Goal: Information Seeking & Learning: Learn about a topic

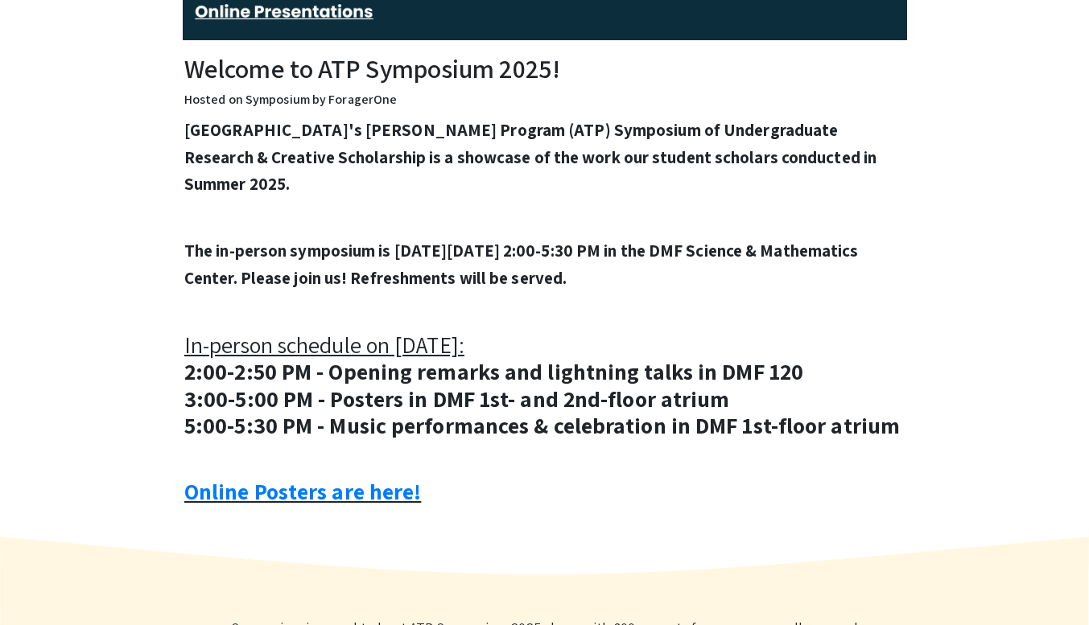
scroll to position [508, 0]
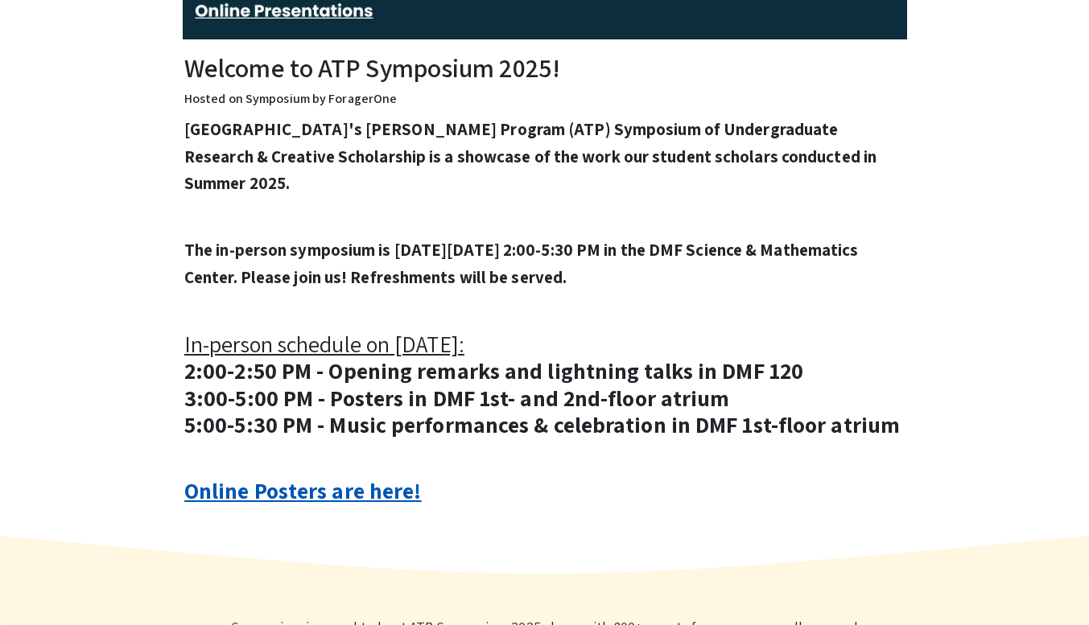
click at [323, 481] on link "Online Posters are here!" at bounding box center [302, 491] width 237 height 30
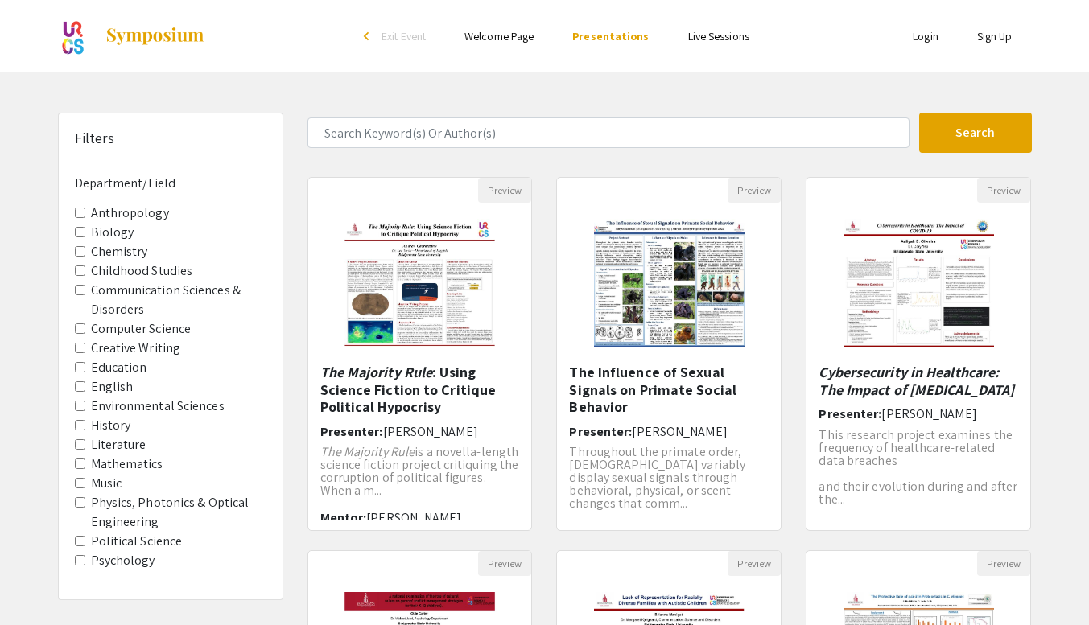
click at [919, 35] on link "Login" at bounding box center [925, 36] width 26 height 14
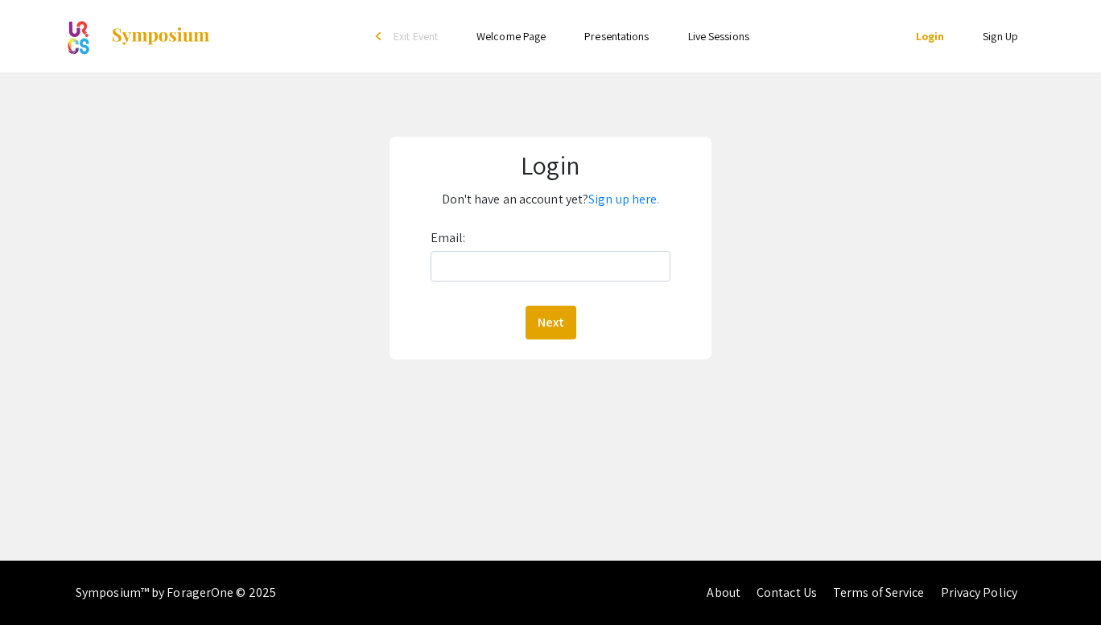
click at [558, 245] on div "Email: Next" at bounding box center [550, 282] width 240 height 114
click at [537, 266] on input "Email:" at bounding box center [550, 266] width 240 height 31
type input "[EMAIL_ADDRESS][DOMAIN_NAME]"
click at [546, 333] on button "Next" at bounding box center [550, 323] width 51 height 34
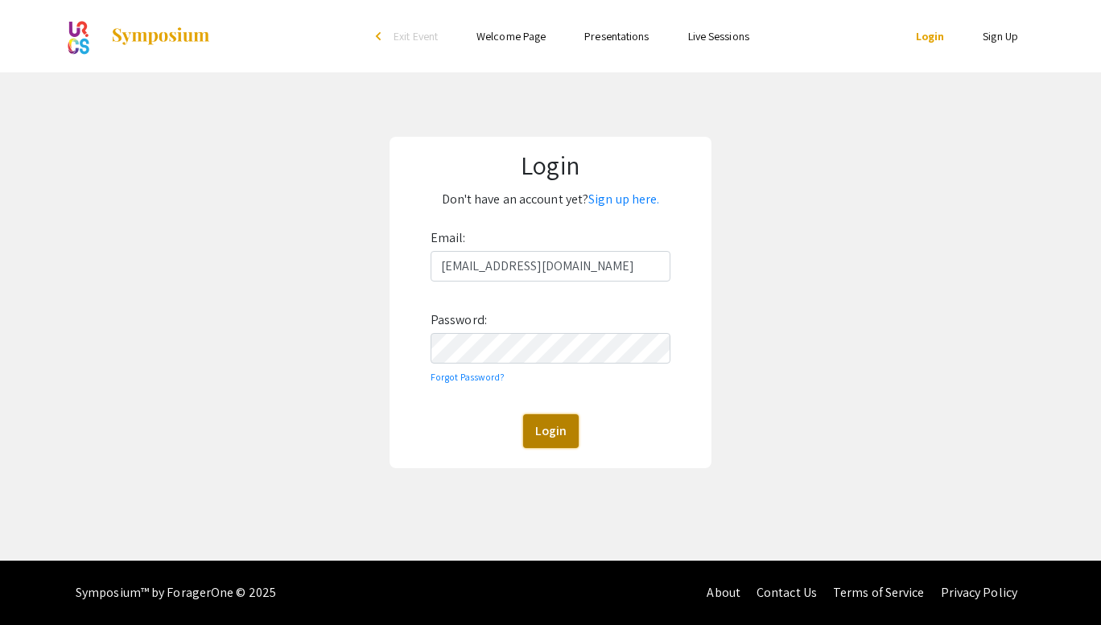
click at [557, 442] on button "Login" at bounding box center [551, 431] width 56 height 34
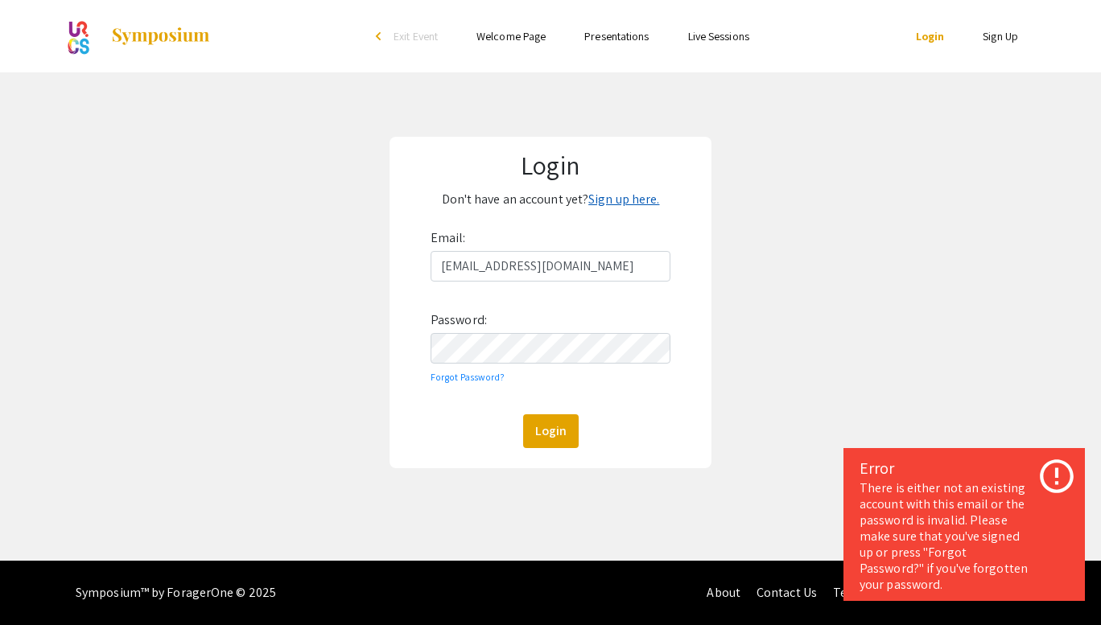
click at [603, 203] on link "Sign up here." at bounding box center [623, 199] width 71 height 17
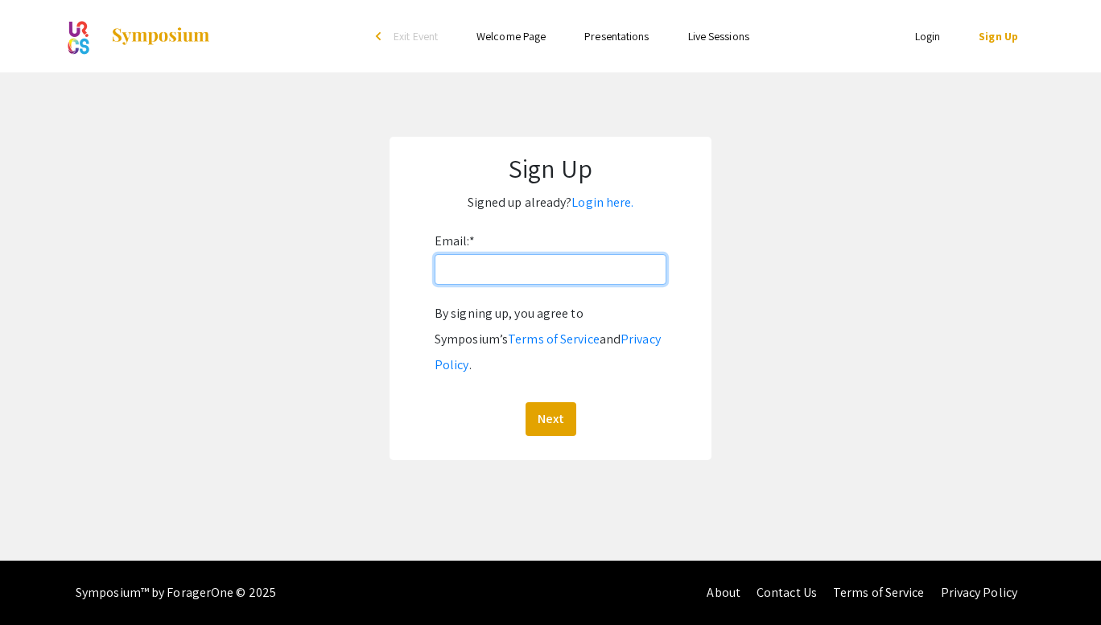
click at [524, 276] on input "Email: *" at bounding box center [550, 269] width 232 height 31
type input "[EMAIL_ADDRESS][DOMAIN_NAME]"
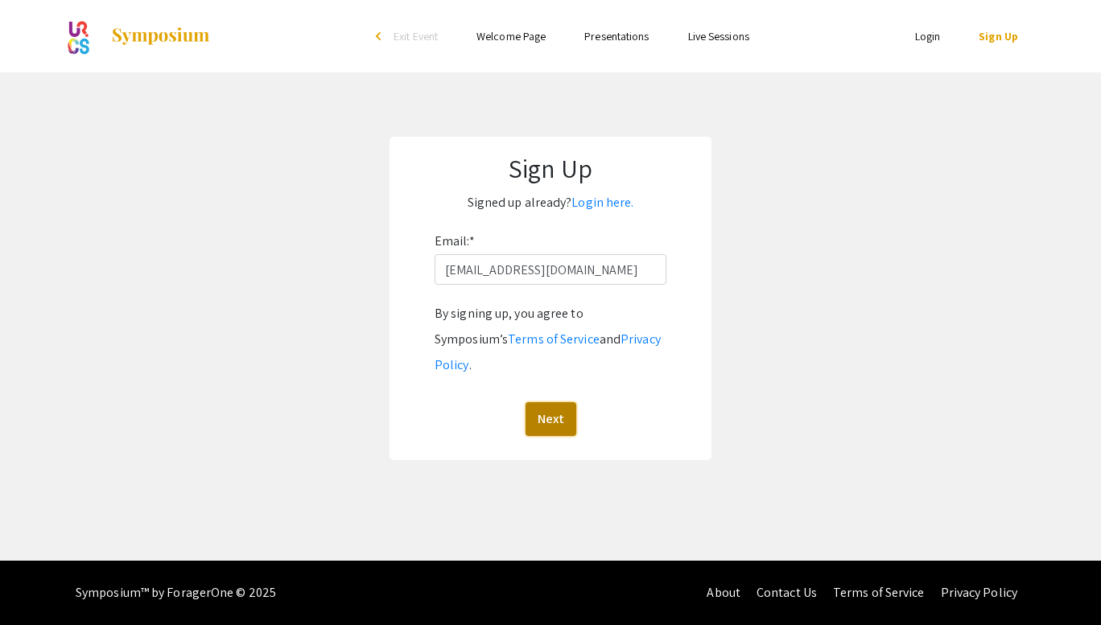
click at [554, 402] on button "Next" at bounding box center [550, 419] width 51 height 34
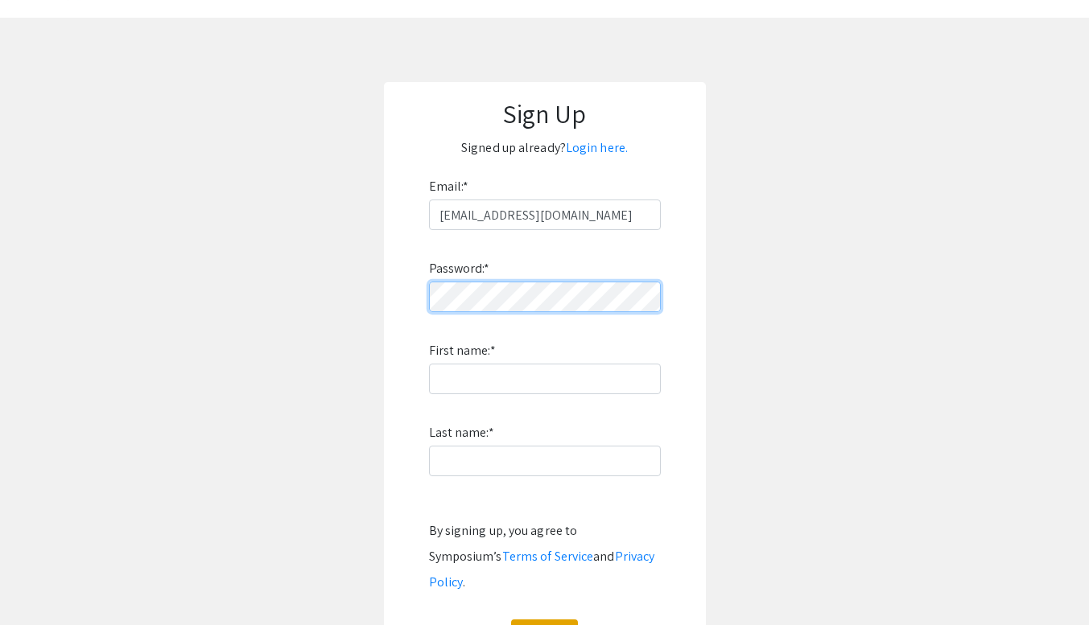
scroll to position [58, 0]
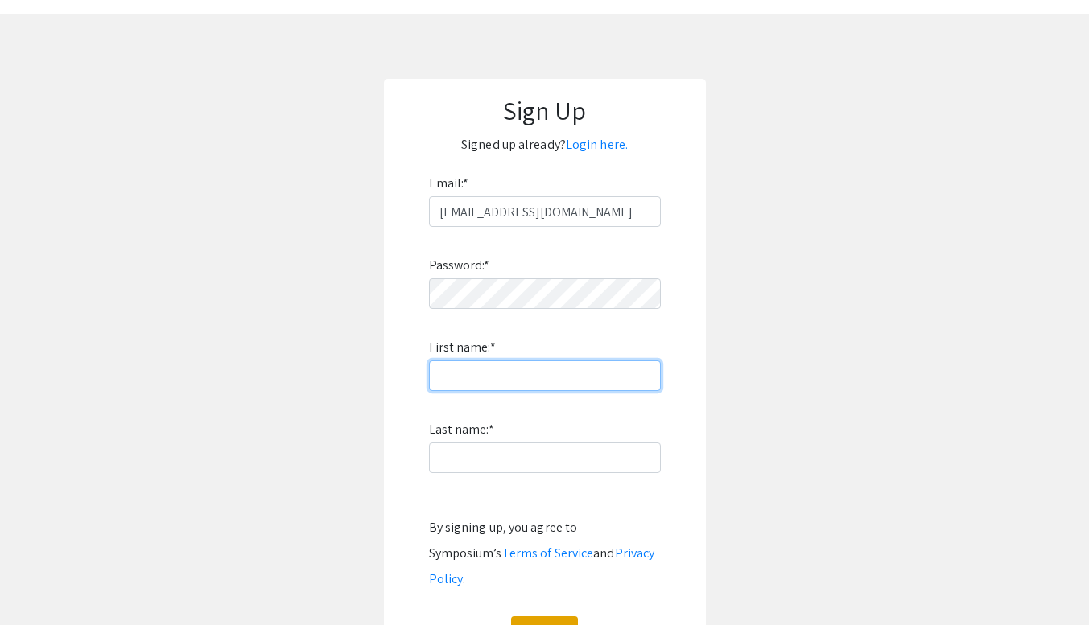
click at [489, 383] on input "First name: *" at bounding box center [545, 375] width 232 height 31
type input "Levi"
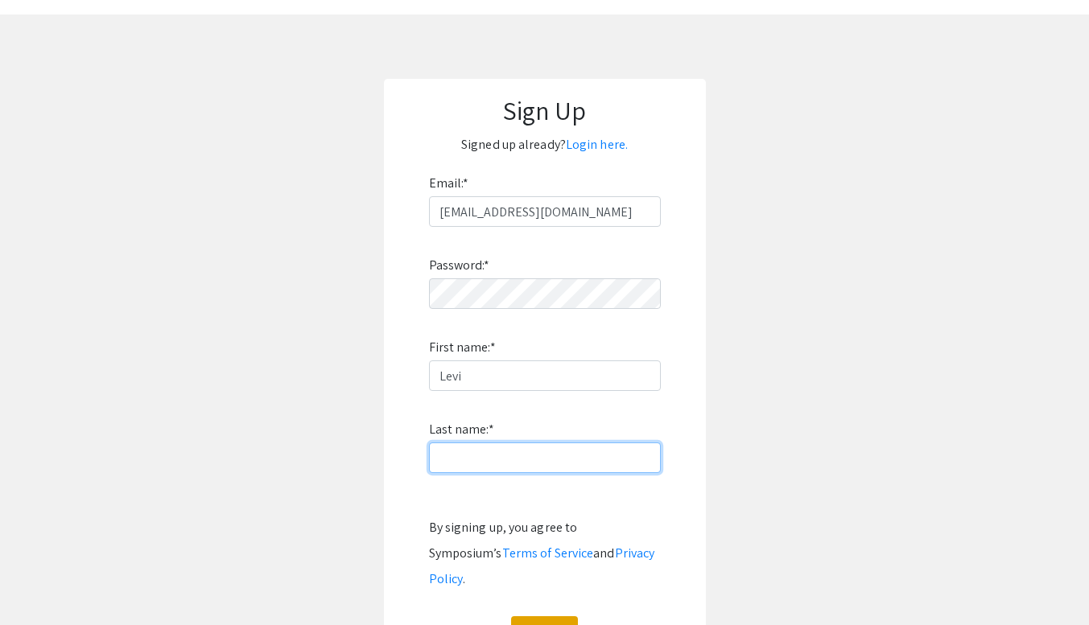
type input "[PERSON_NAME]"
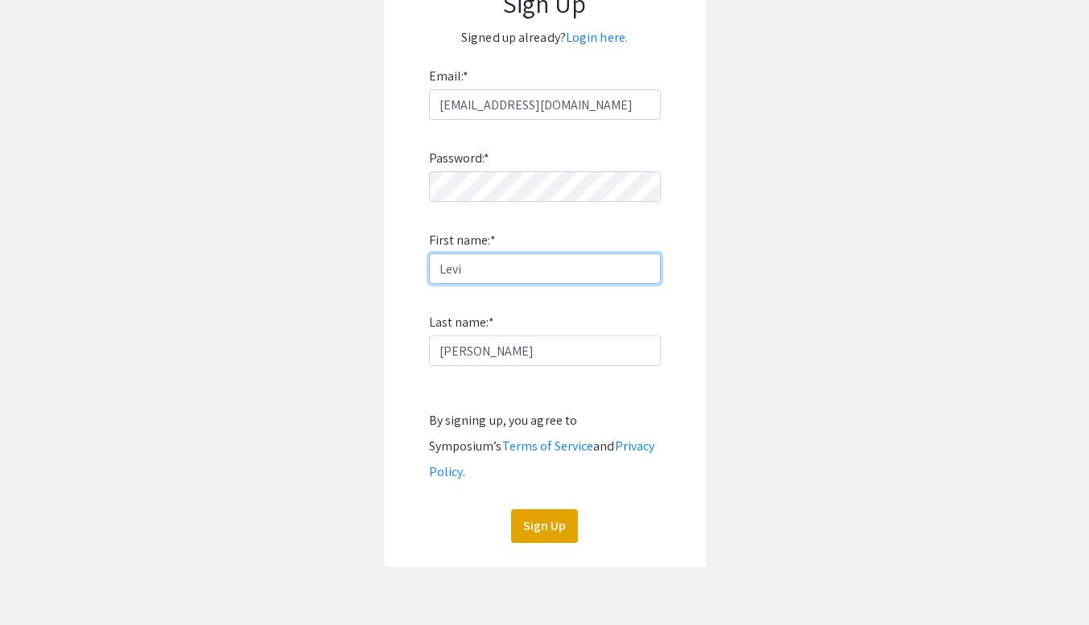
scroll to position [171, 0]
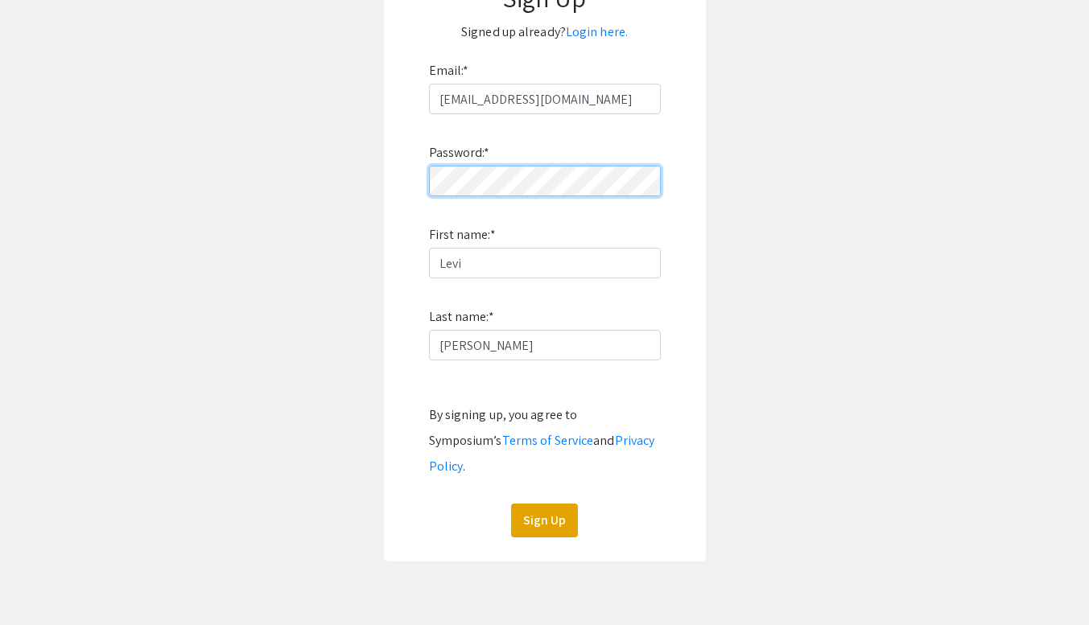
click at [311, 191] on app-signup "Sign Up Signed up already? Login here. Email: * lhartley@student.bridgew.edu Pa…" at bounding box center [544, 263] width 1089 height 595
click at [536, 507] on button "Sign Up" at bounding box center [544, 521] width 67 height 34
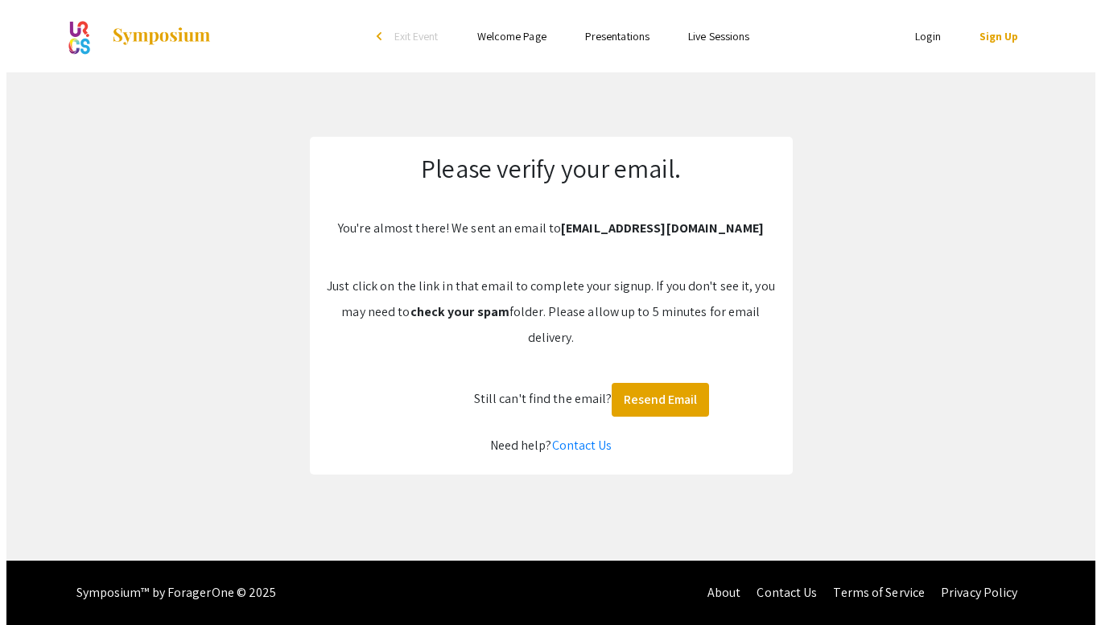
scroll to position [0, 0]
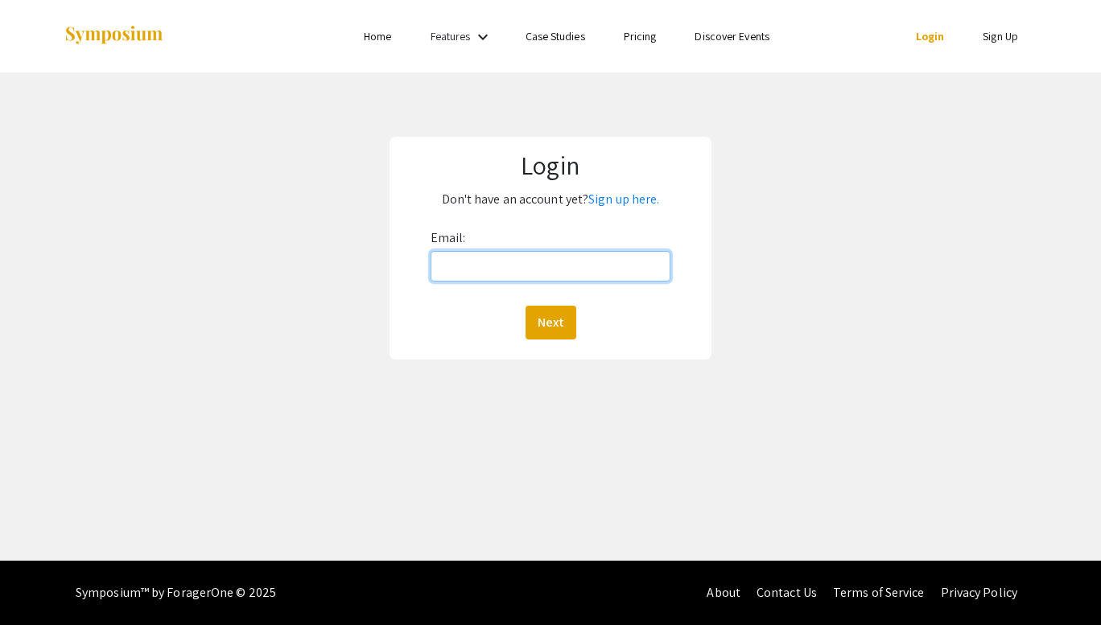
click at [530, 280] on input "Email:" at bounding box center [550, 266] width 240 height 31
type input "[EMAIL_ADDRESS][DOMAIN_NAME]"
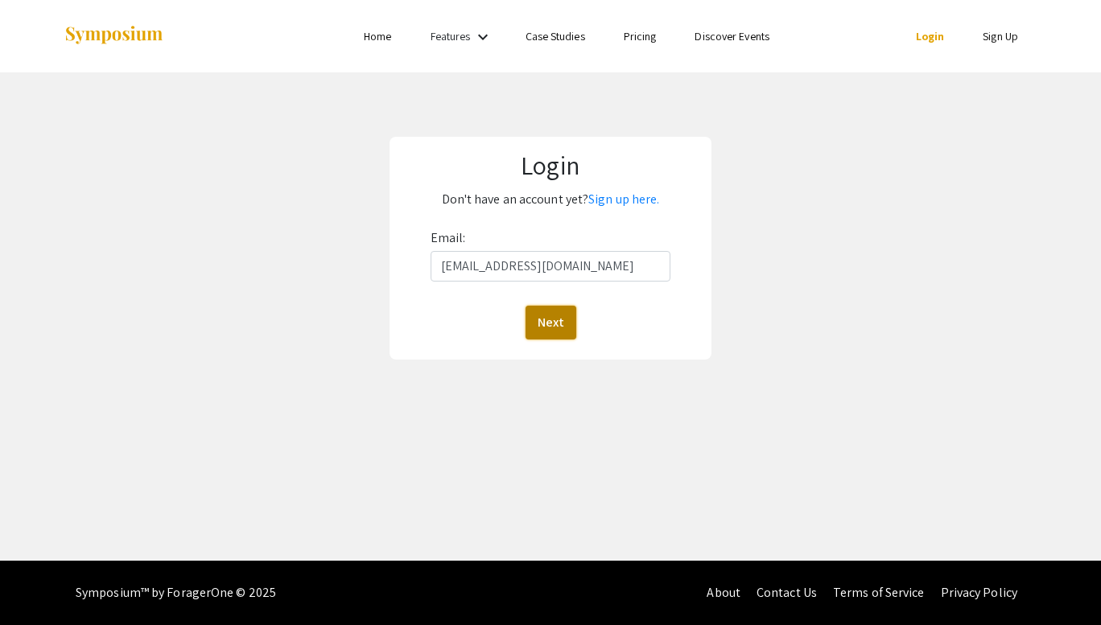
click at [551, 323] on button "Next" at bounding box center [550, 323] width 51 height 34
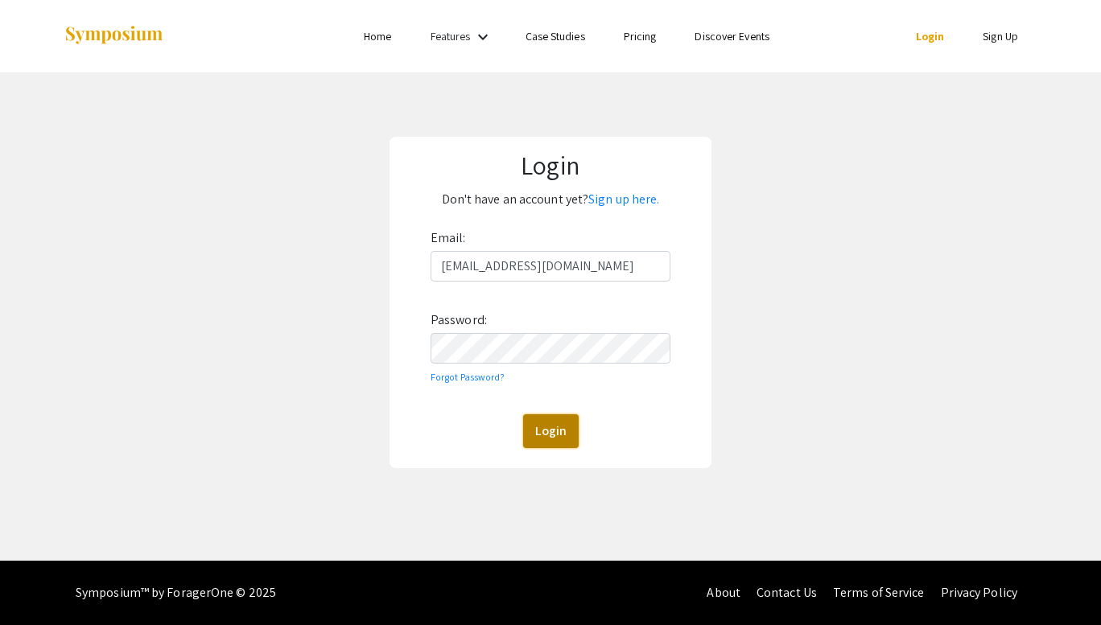
click at [552, 420] on button "Login" at bounding box center [551, 431] width 56 height 34
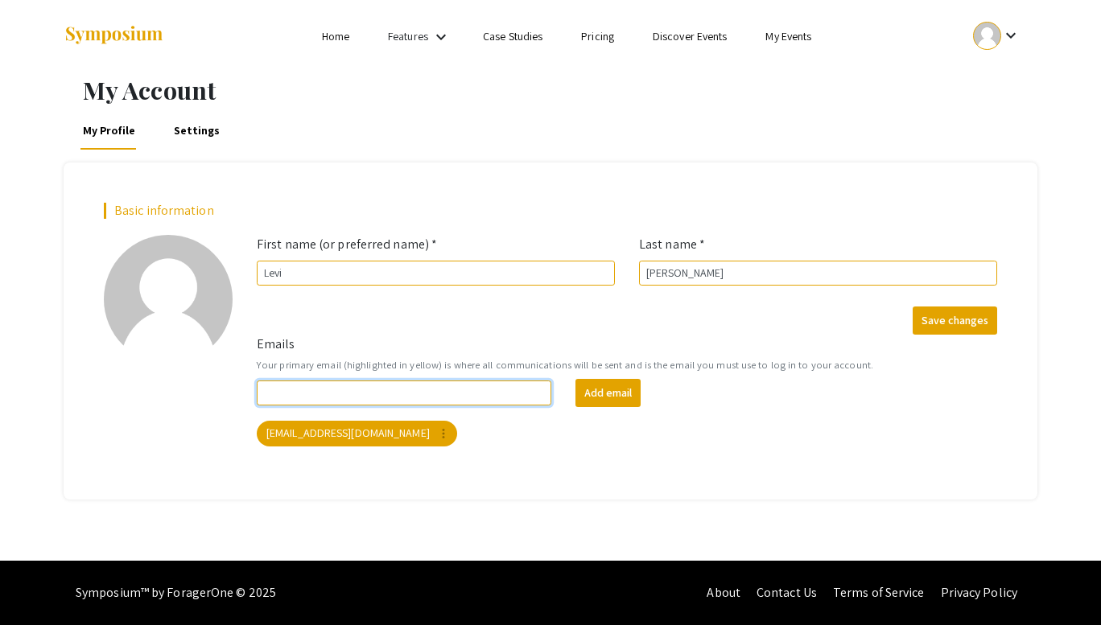
click at [491, 389] on input "Emails" at bounding box center [404, 393] width 294 height 25
type input "[EMAIL_ADDRESS][DOMAIN_NAME]"
click at [531, 457] on div "Emails Your primary email (highlighted in yellow) is where all communications w…" at bounding box center [627, 397] width 764 height 125
click at [789, 39] on link "My Events" at bounding box center [788, 36] width 46 height 14
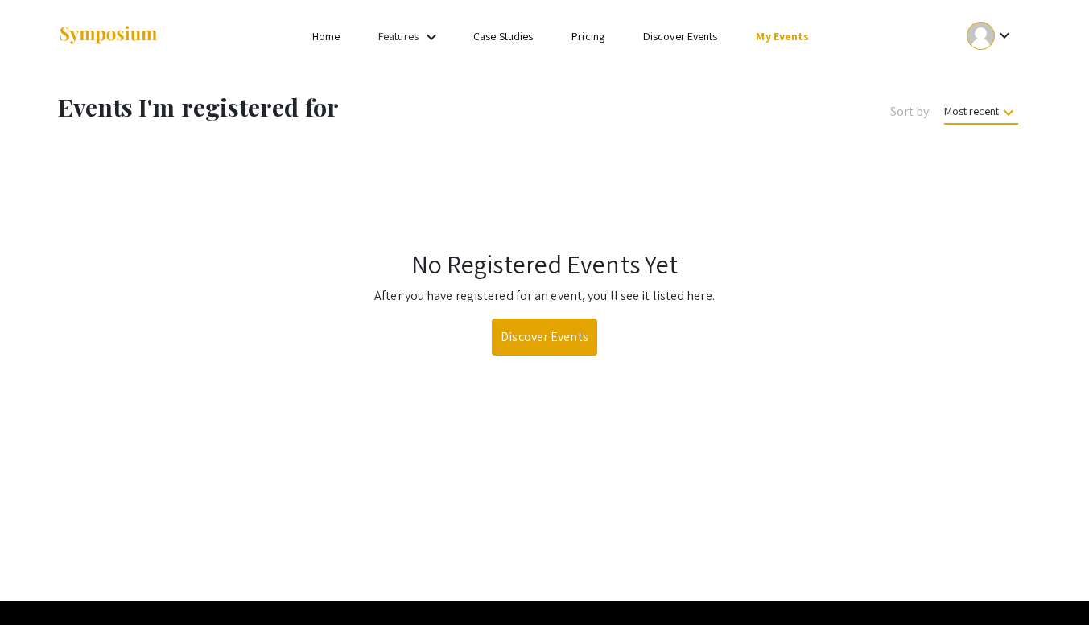
click at [438, 43] on mat-icon "keyboard_arrow_down" at bounding box center [431, 36] width 19 height 19
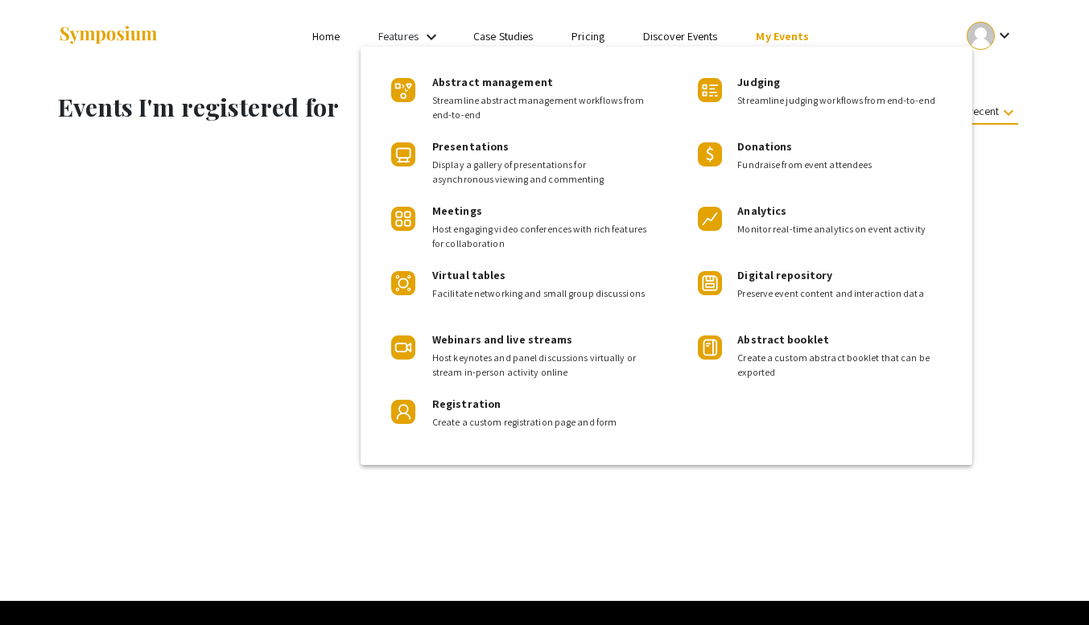
click at [452, 536] on div at bounding box center [544, 312] width 1089 height 625
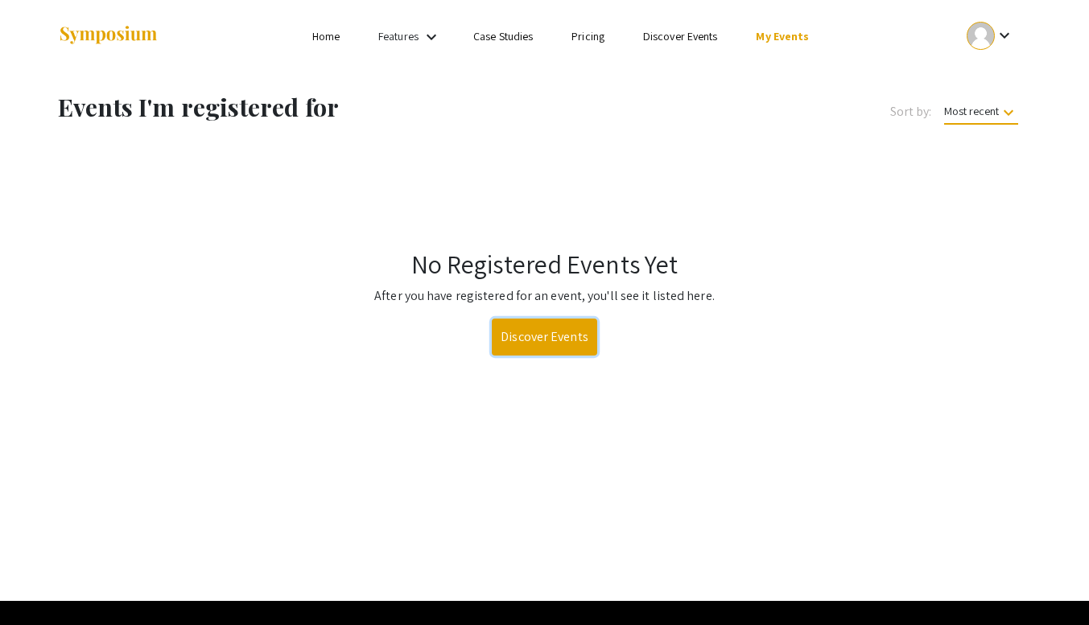
click at [541, 341] on link "Discover Events" at bounding box center [544, 337] width 105 height 37
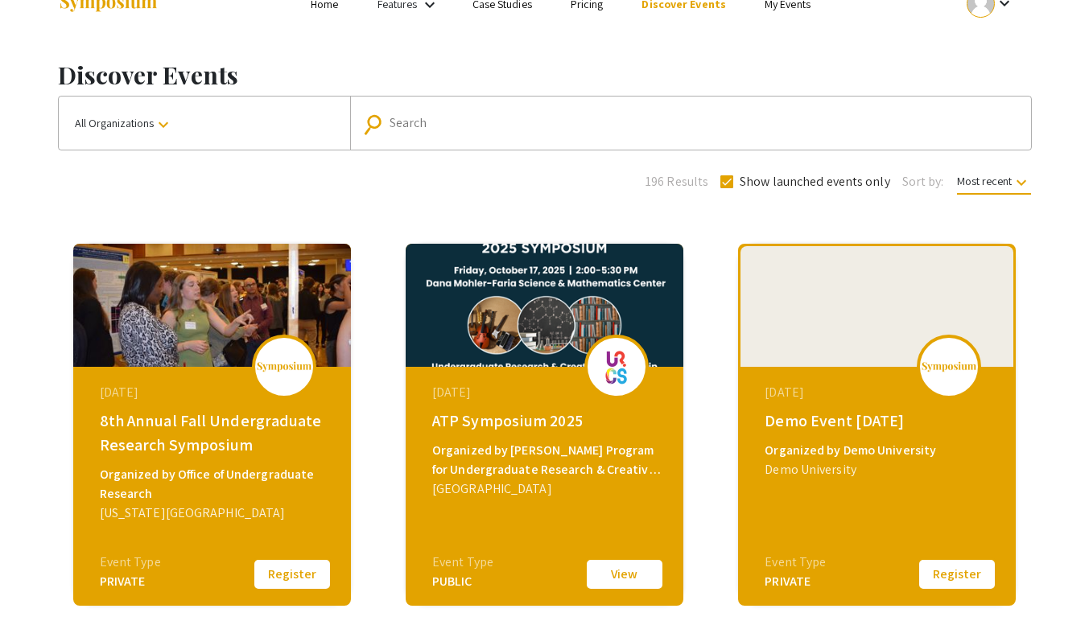
scroll to position [117, 0]
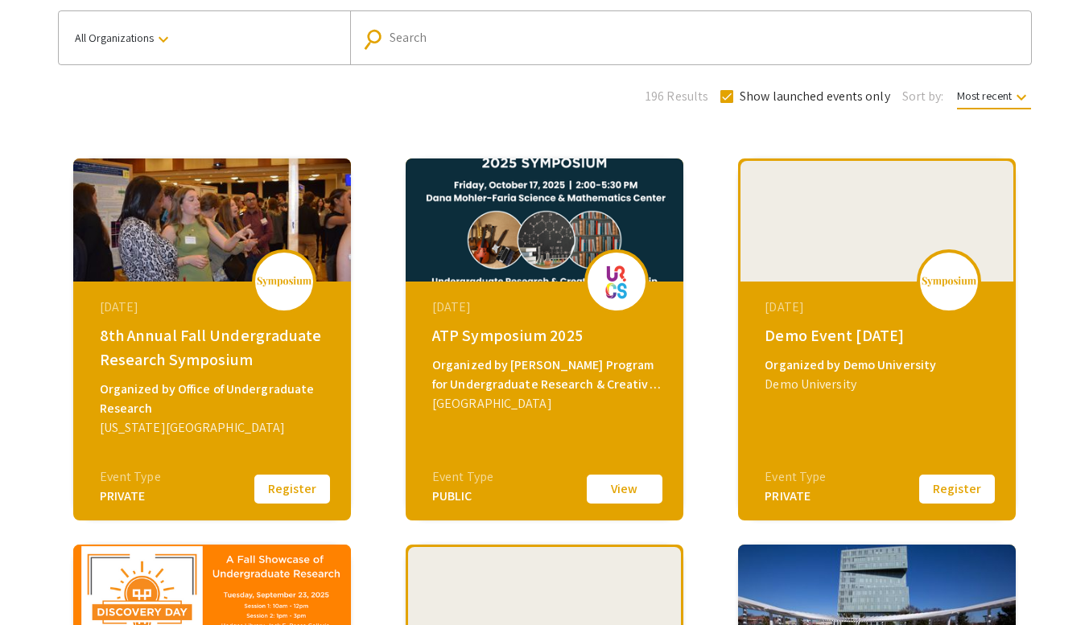
click at [613, 486] on button "View" at bounding box center [624, 489] width 80 height 34
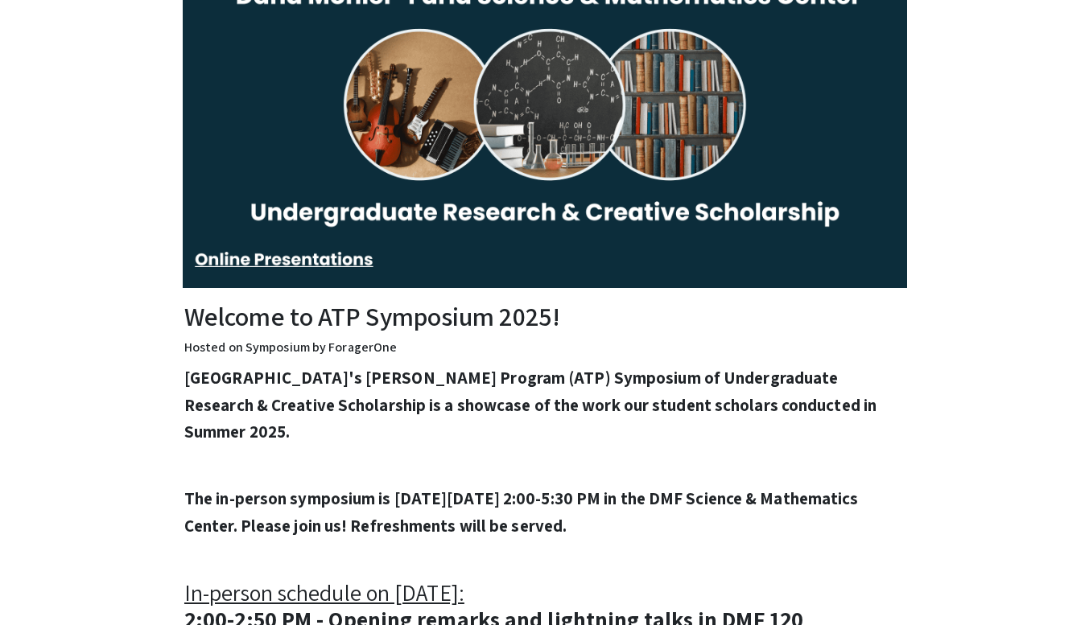
scroll to position [183, 0]
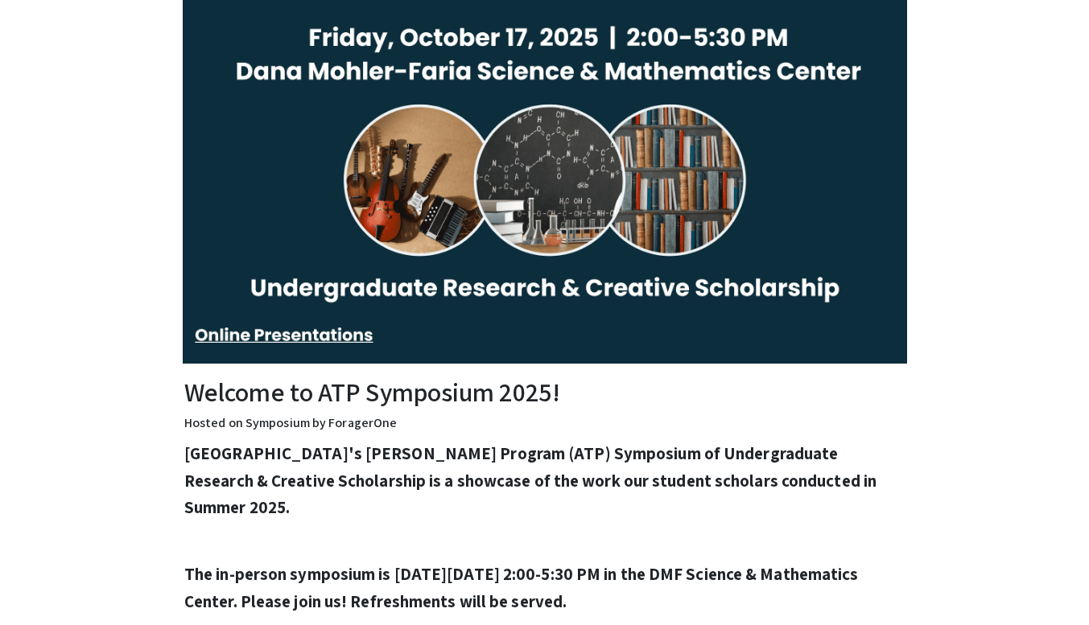
click at [298, 452] on strong "[GEOGRAPHIC_DATA]'s [PERSON_NAME] Program (ATP) Symposium of Undergraduate Rese…" at bounding box center [530, 481] width 692 height 76
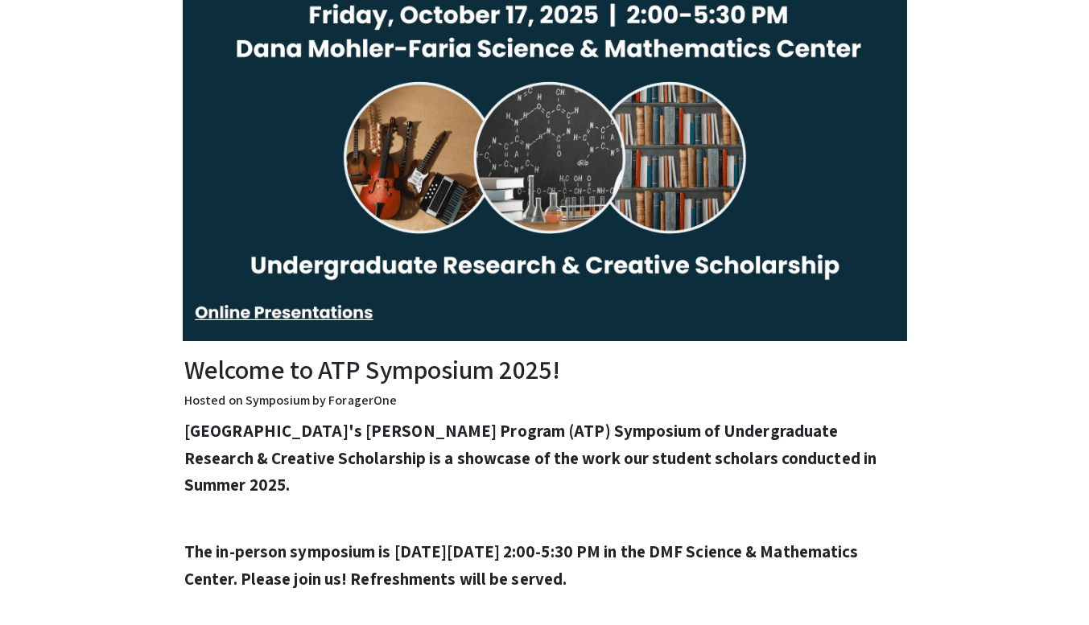
scroll to position [427, 0]
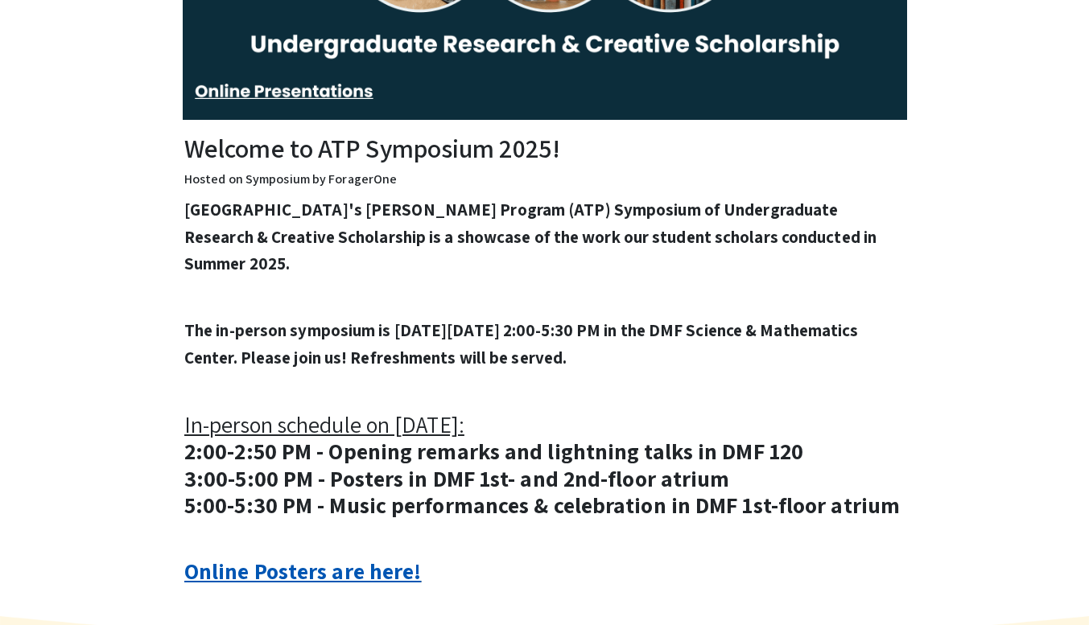
click at [325, 570] on link "Online Posters are here!" at bounding box center [302, 571] width 237 height 30
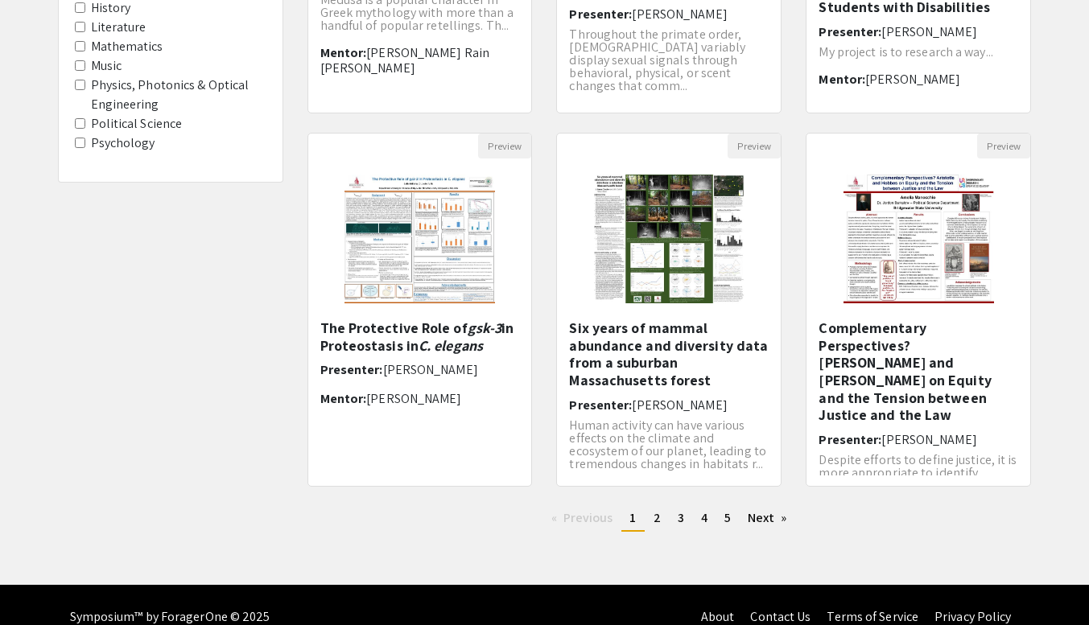
scroll to position [442, 0]
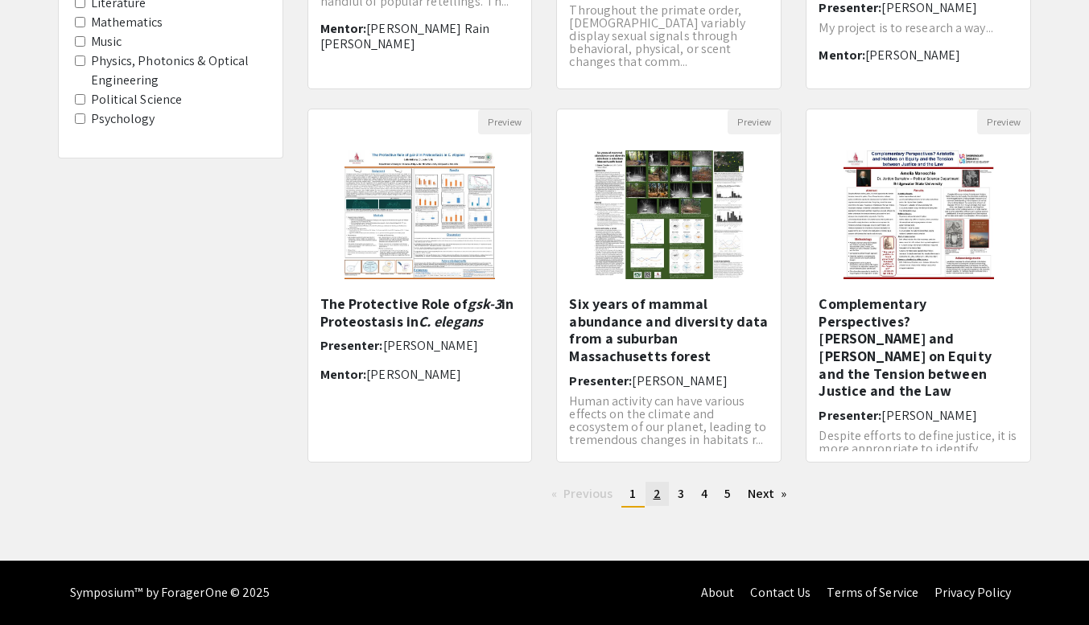
click at [651, 496] on link "page 2" at bounding box center [656, 494] width 23 height 24
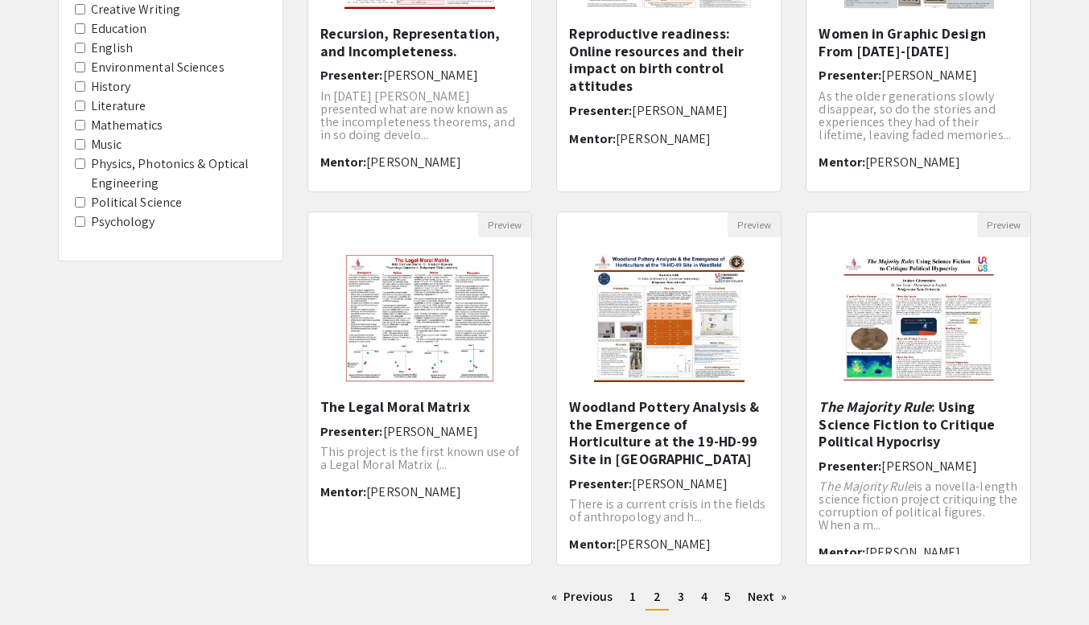
scroll to position [35, 0]
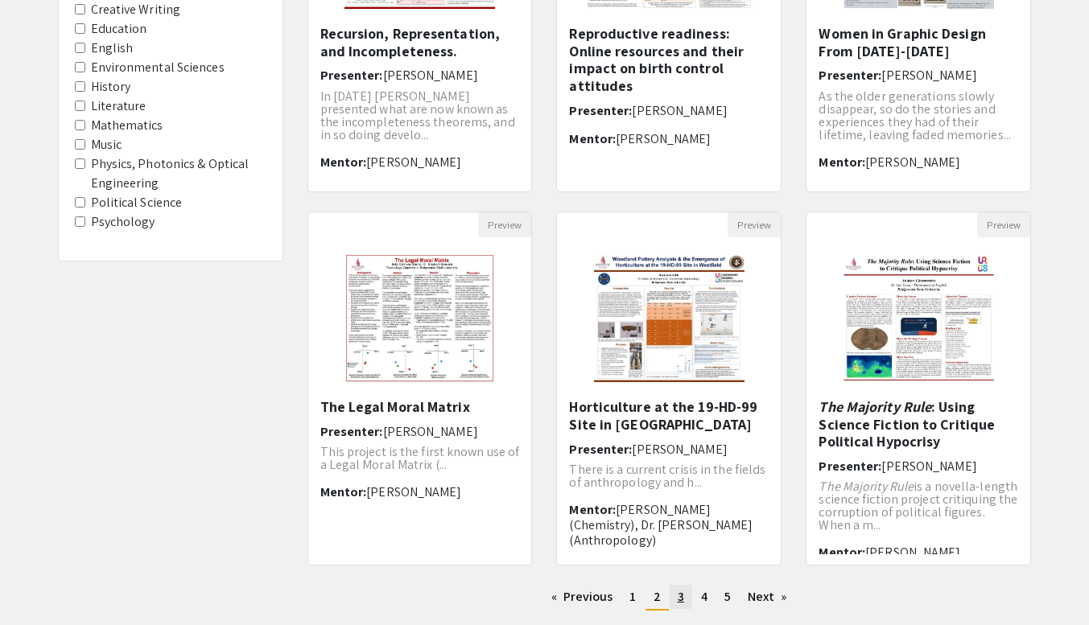
click at [676, 601] on link "page 3" at bounding box center [680, 597] width 23 height 24
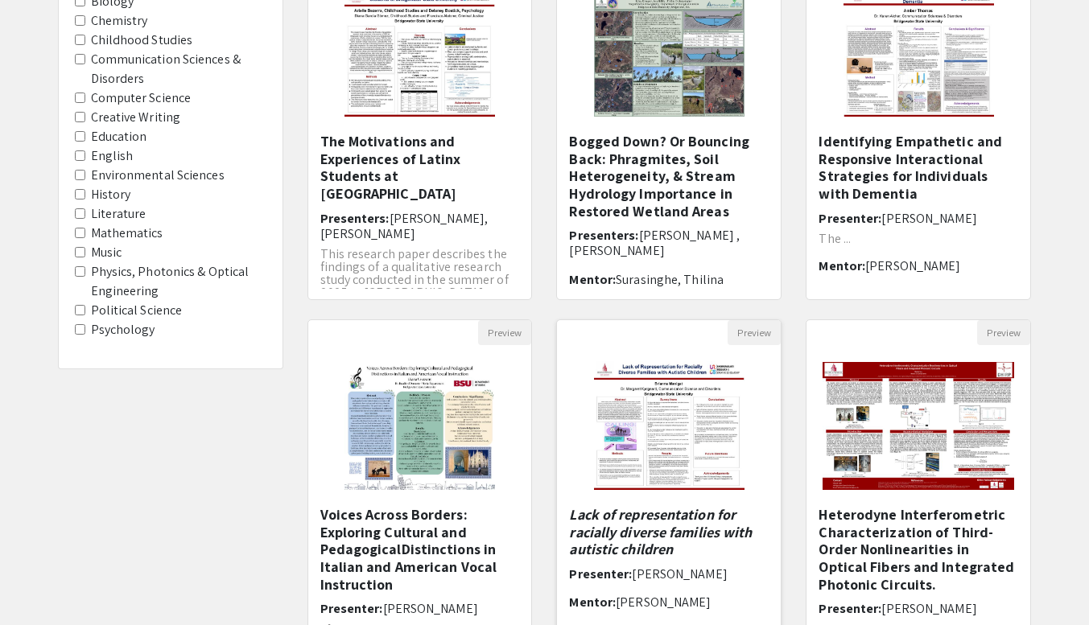
scroll to position [377, 0]
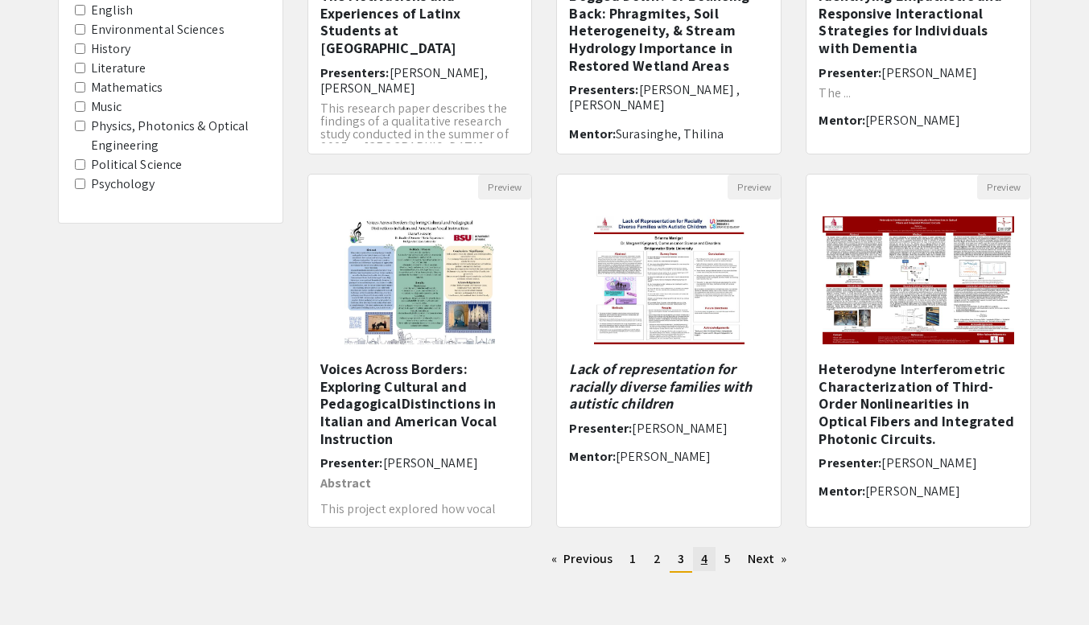
click at [703, 563] on span "4" at bounding box center [704, 558] width 6 height 17
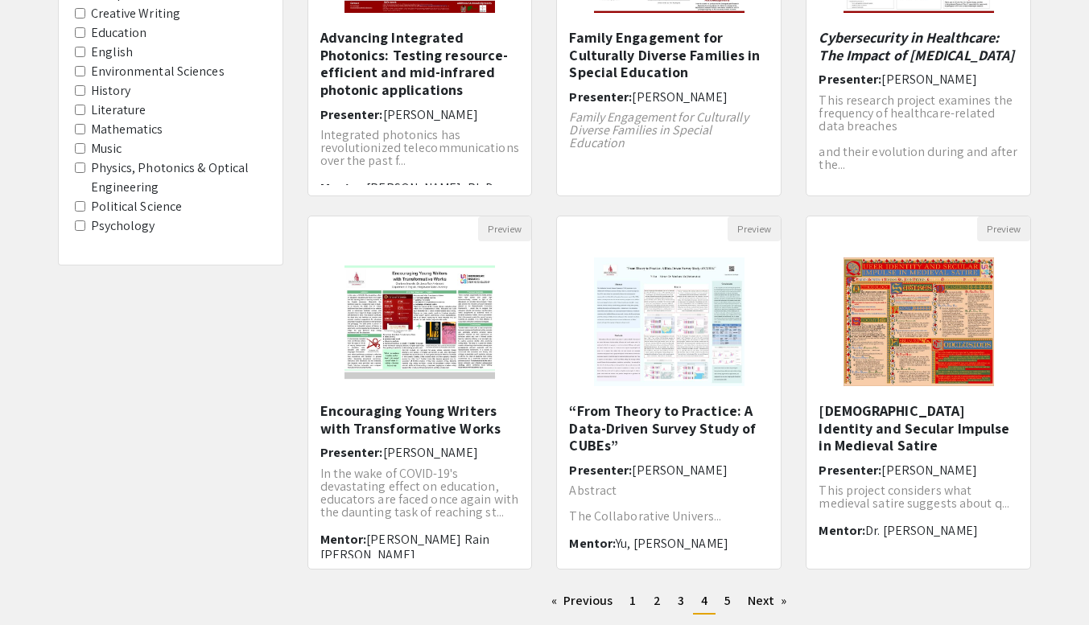
scroll to position [337, 0]
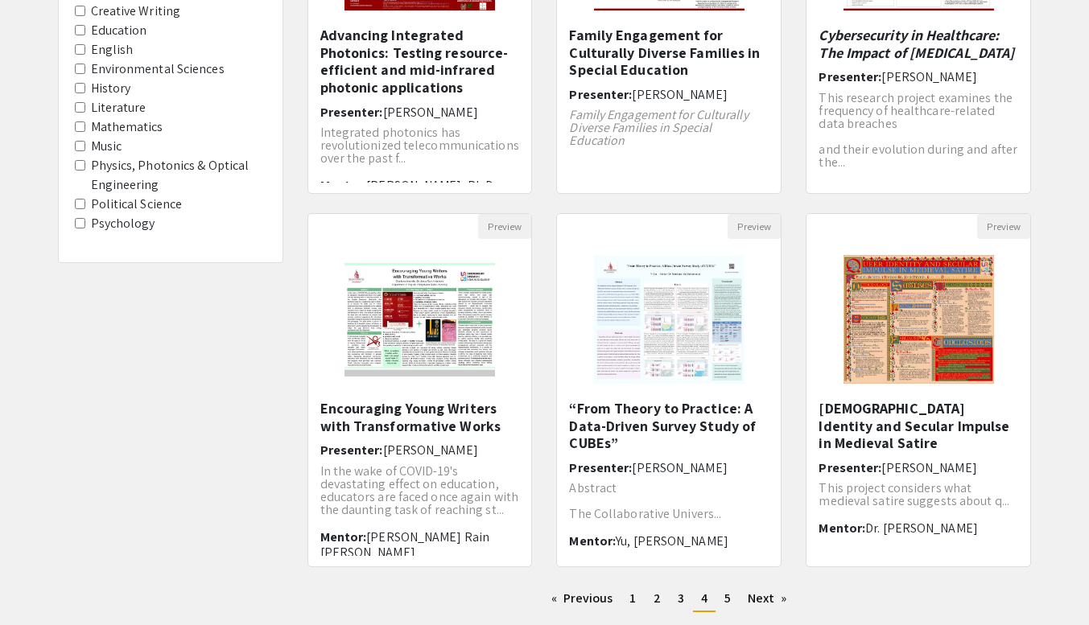
click at [629, 538] on span "Yu, wanchunzi" at bounding box center [672, 541] width 113 height 17
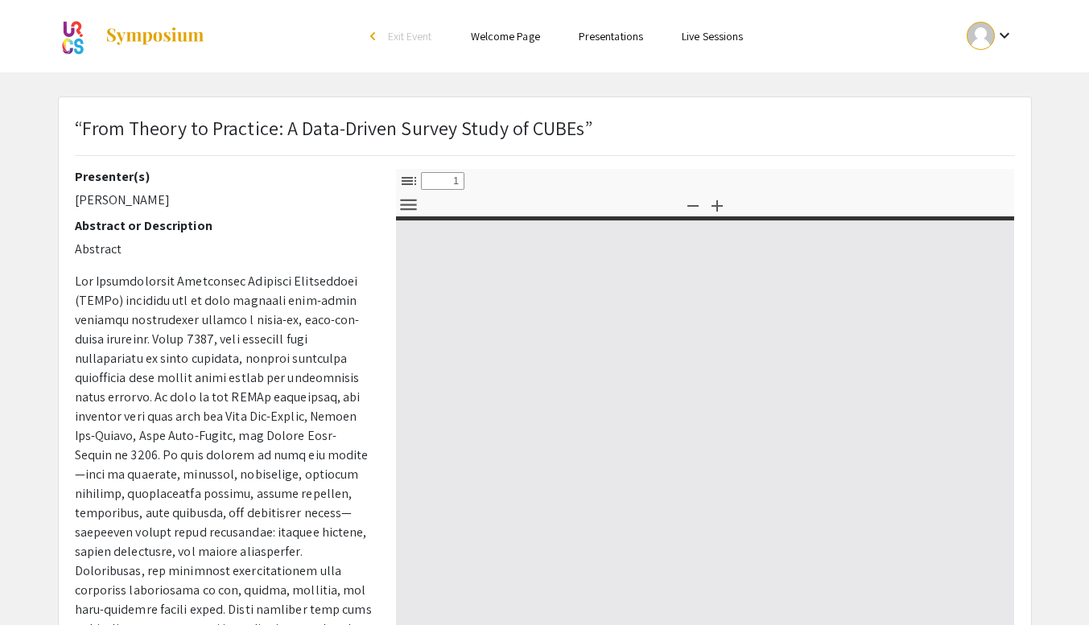
select select "custom"
type input "0"
select select "custom"
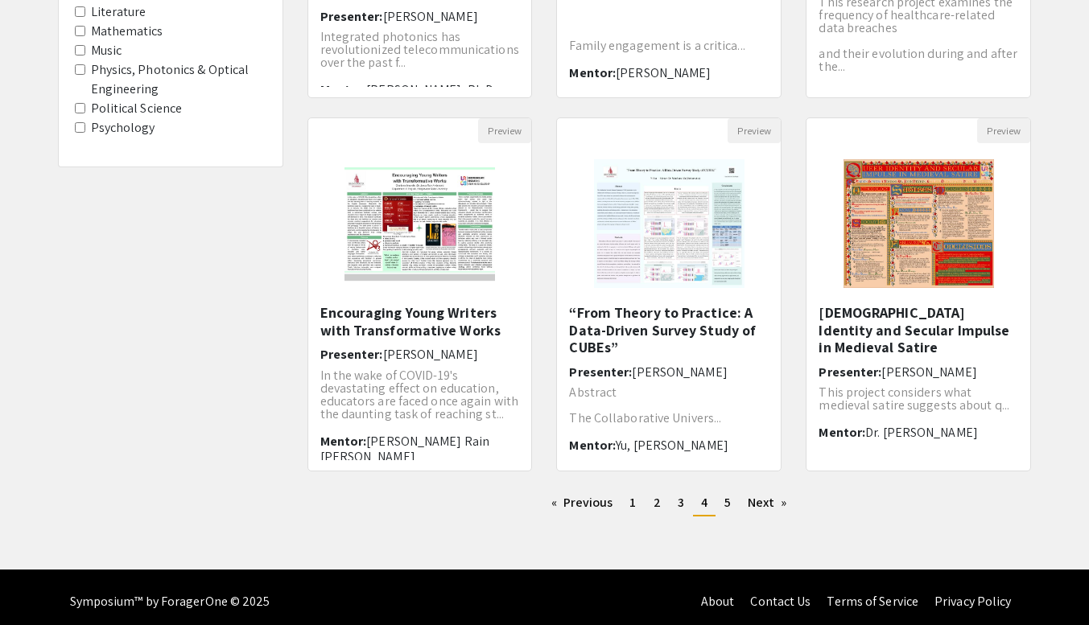
scroll to position [434, 0]
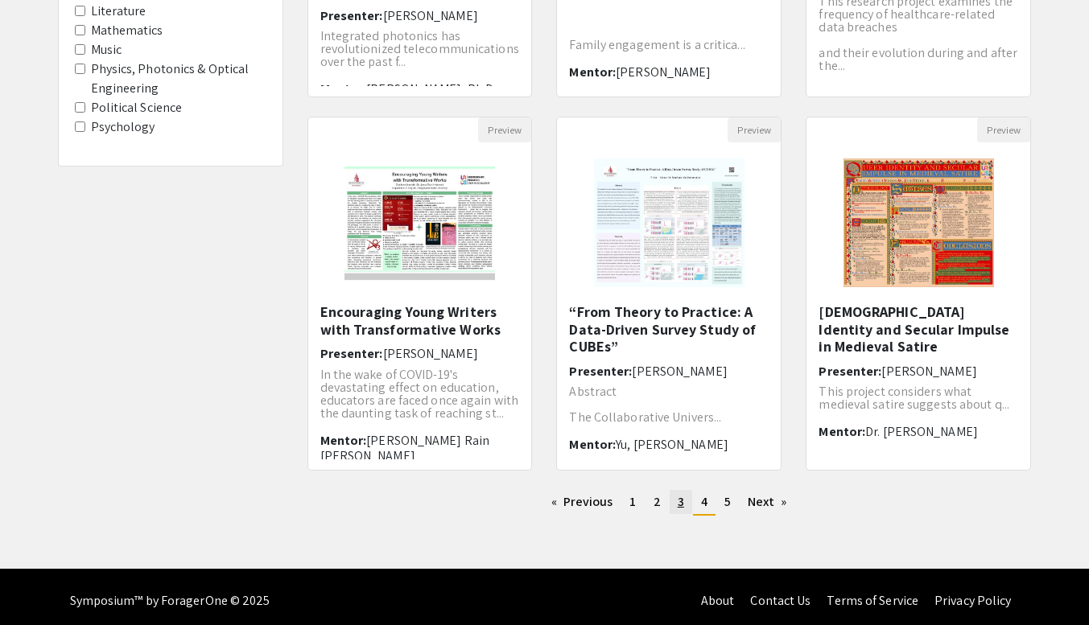
click at [684, 499] on link "page 3" at bounding box center [680, 502] width 23 height 24
